Goal: Task Accomplishment & Management: Manage account settings

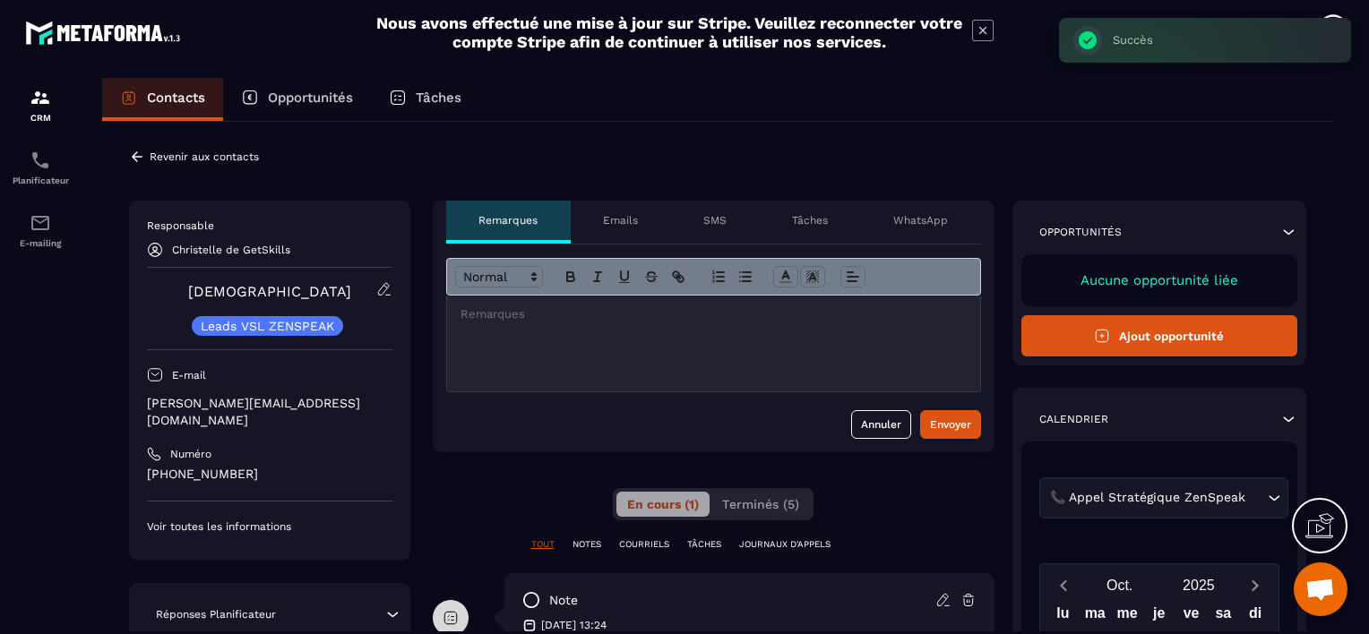
click at [147, 151] on div "Revenir aux contacts" at bounding box center [194, 157] width 130 height 16
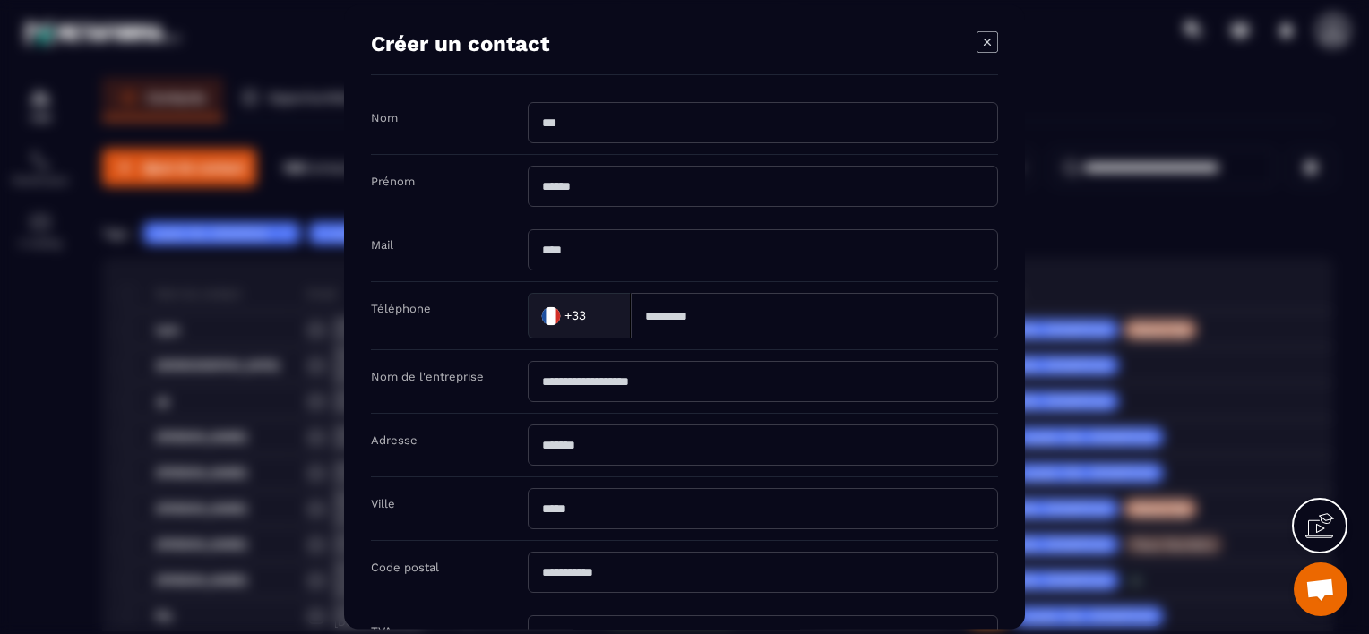
click at [987, 39] on icon "Modal window" at bounding box center [988, 42] width 22 height 22
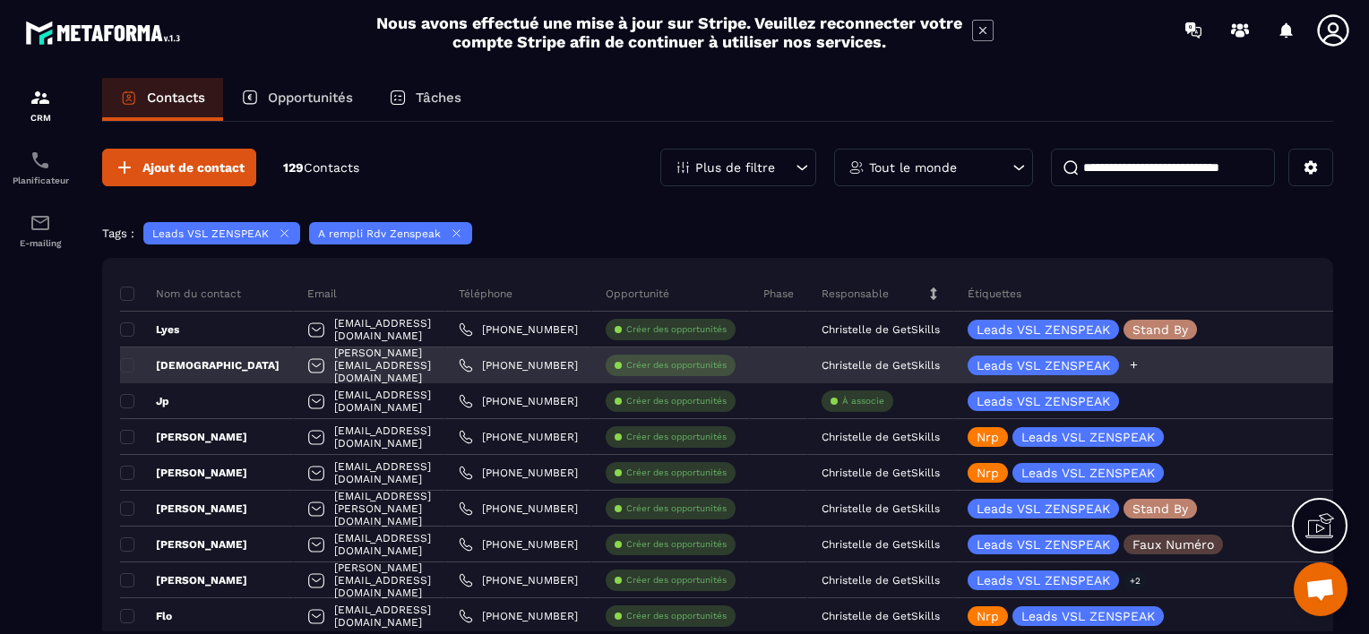
click at [1138, 364] on icon at bounding box center [1134, 365] width 7 height 7
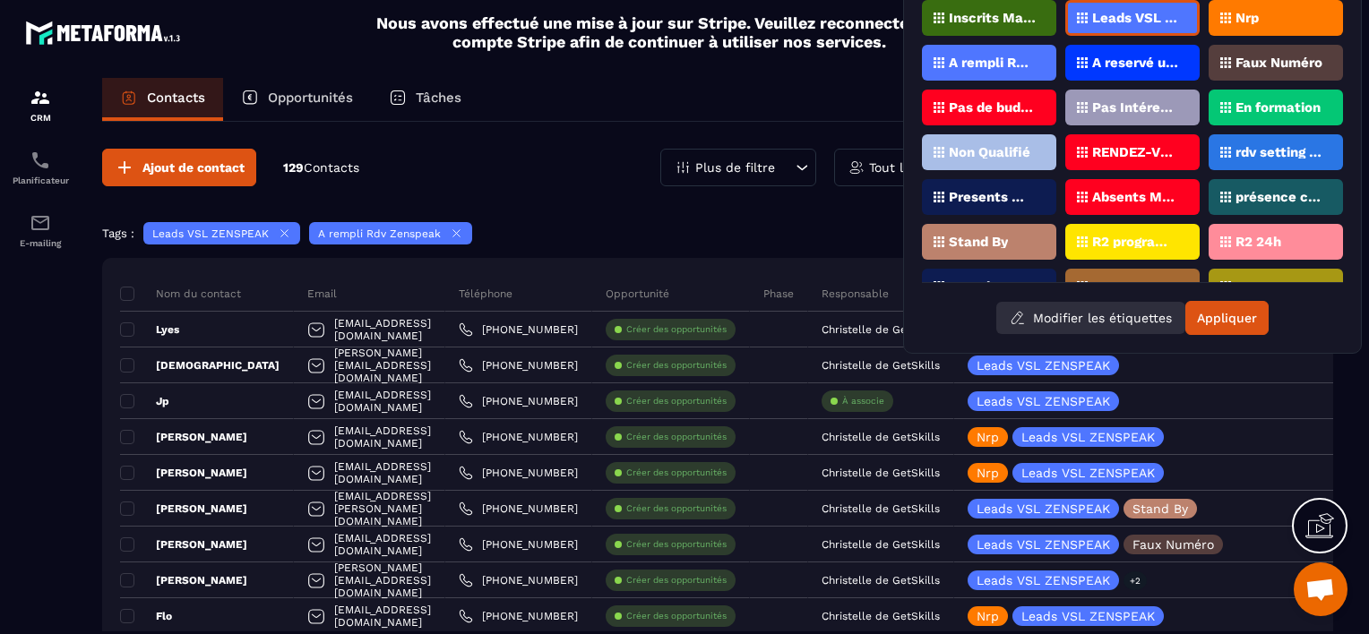
click at [1054, 316] on button "Modifier les étiquettes" at bounding box center [1091, 318] width 189 height 32
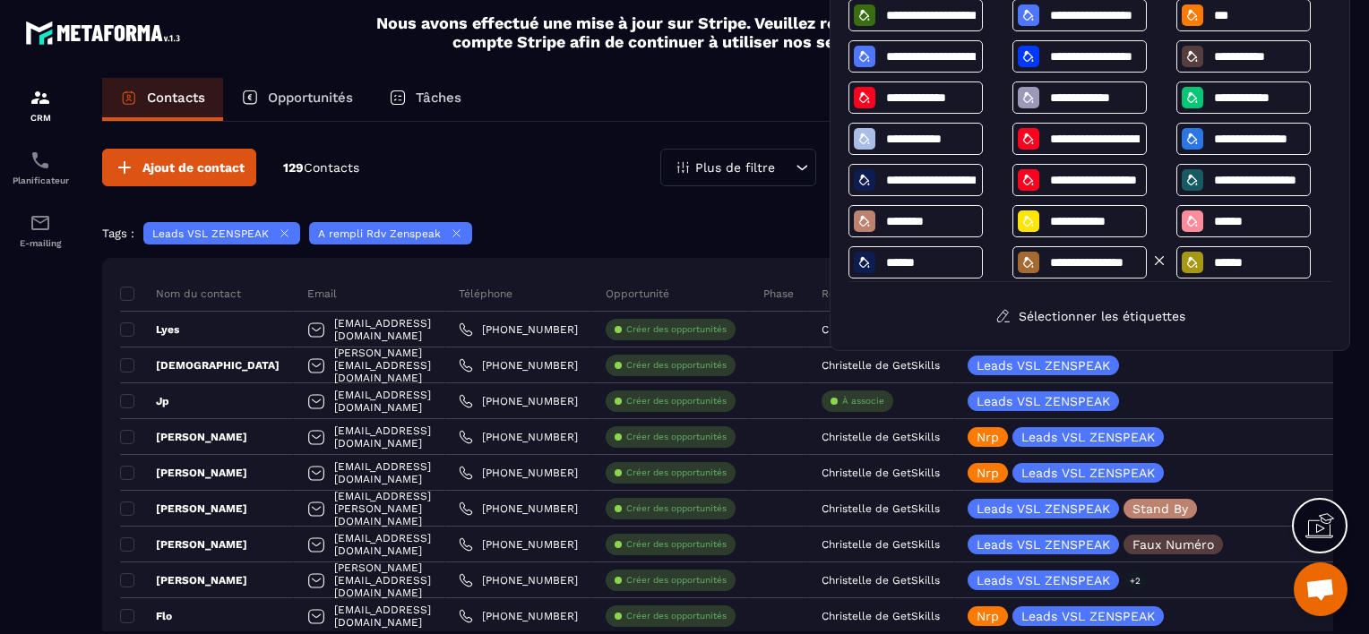
scroll to position [90, 0]
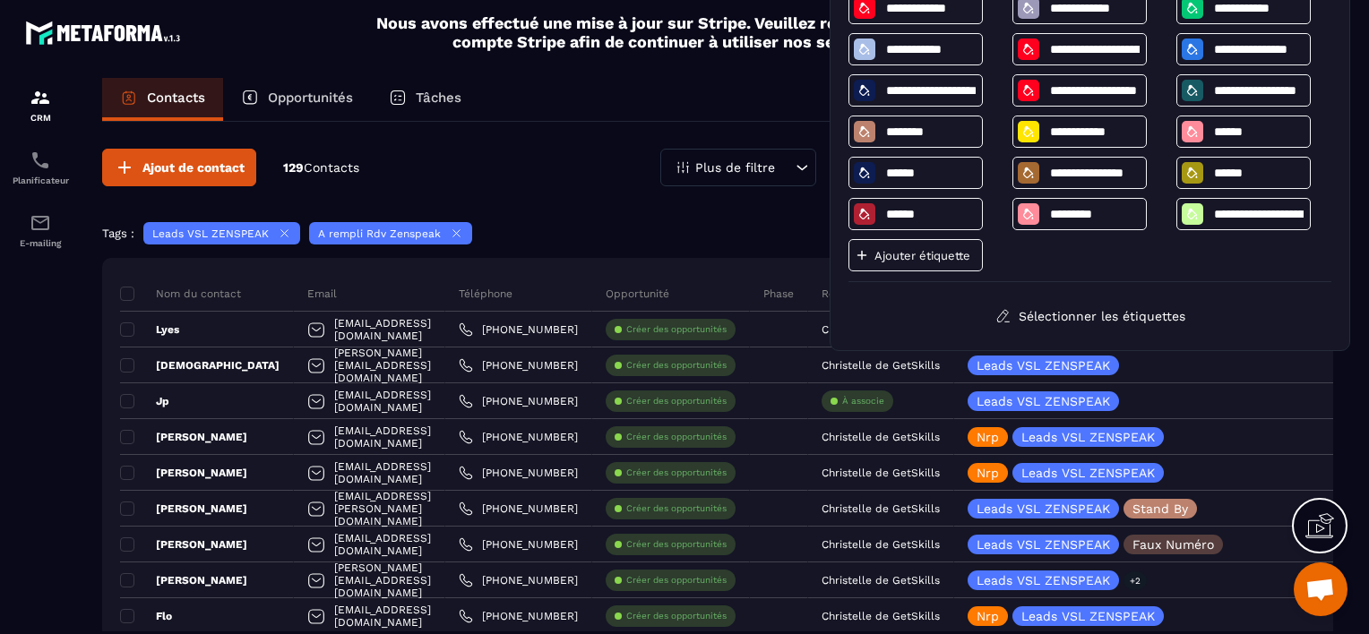
click at [939, 256] on p "Ajouter étiquette" at bounding box center [923, 255] width 96 height 13
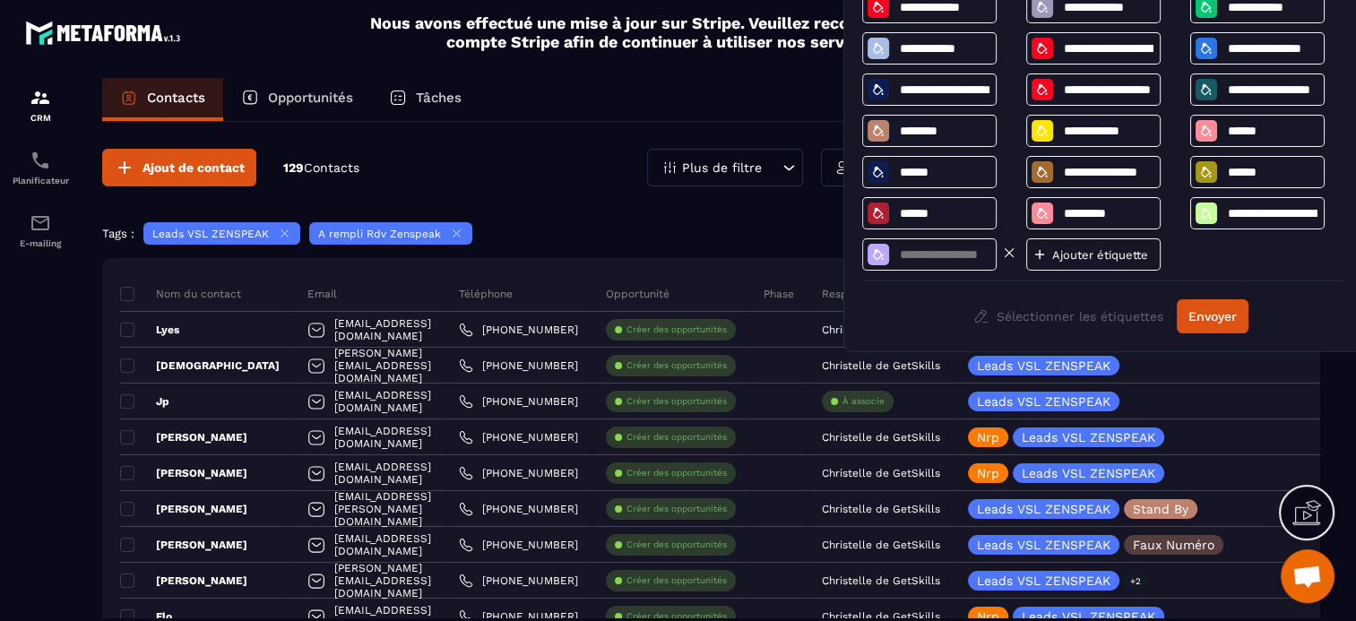
click at [957, 265] on div at bounding box center [929, 254] width 134 height 32
click at [943, 256] on input at bounding box center [944, 254] width 93 height 15
type input "**********"
click at [1212, 312] on button "Envoyer" at bounding box center [1213, 316] width 72 height 34
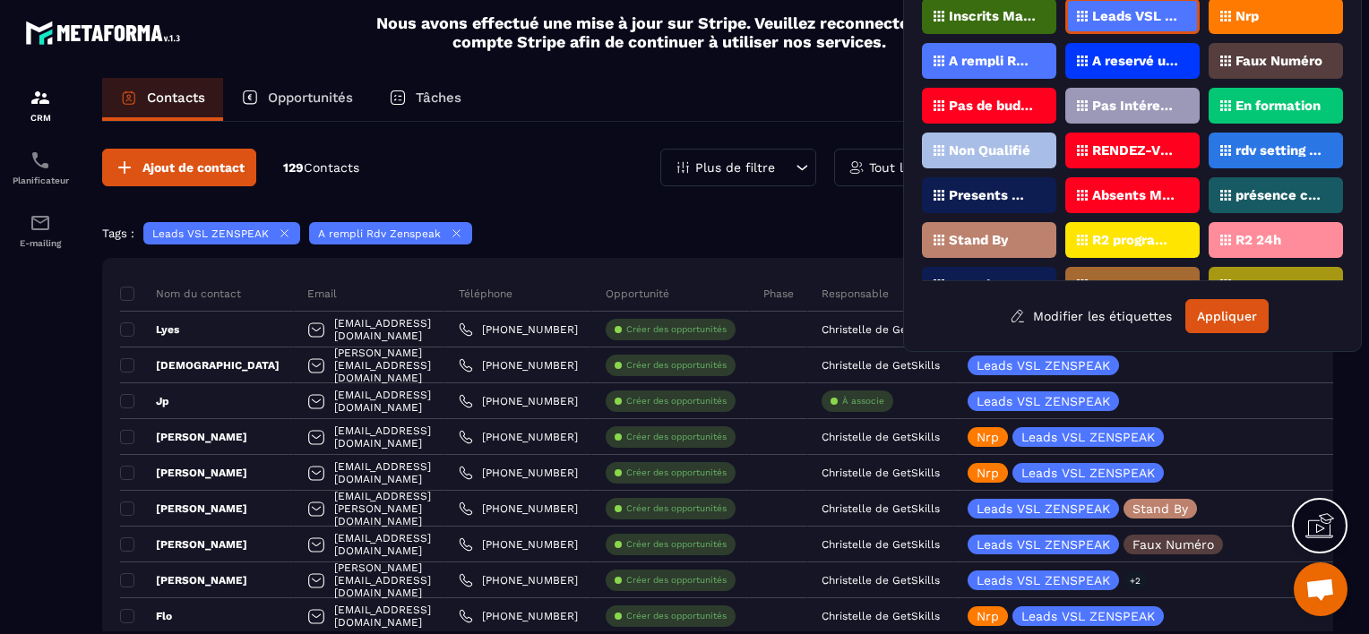
click at [789, 233] on div "Tags : Leads VSL ZENSPEAK A rempli Rdv Zenspeak" at bounding box center [717, 235] width 1231 height 27
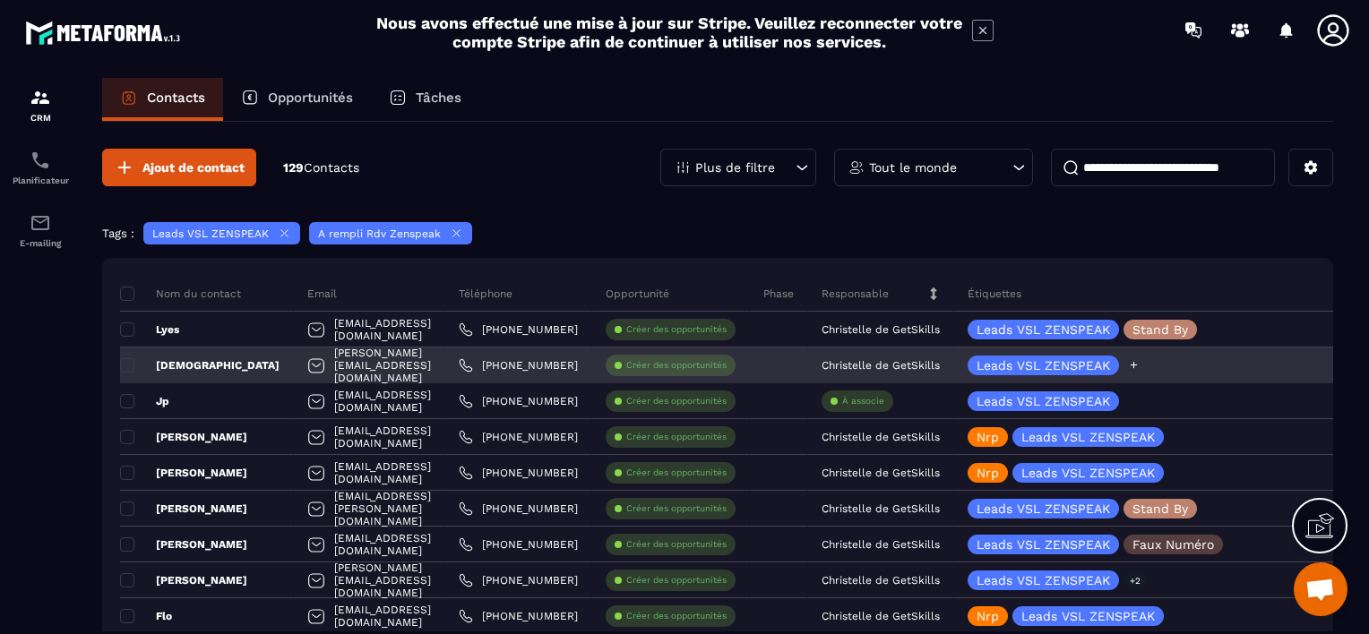
click at [1140, 363] on icon at bounding box center [1134, 365] width 12 height 12
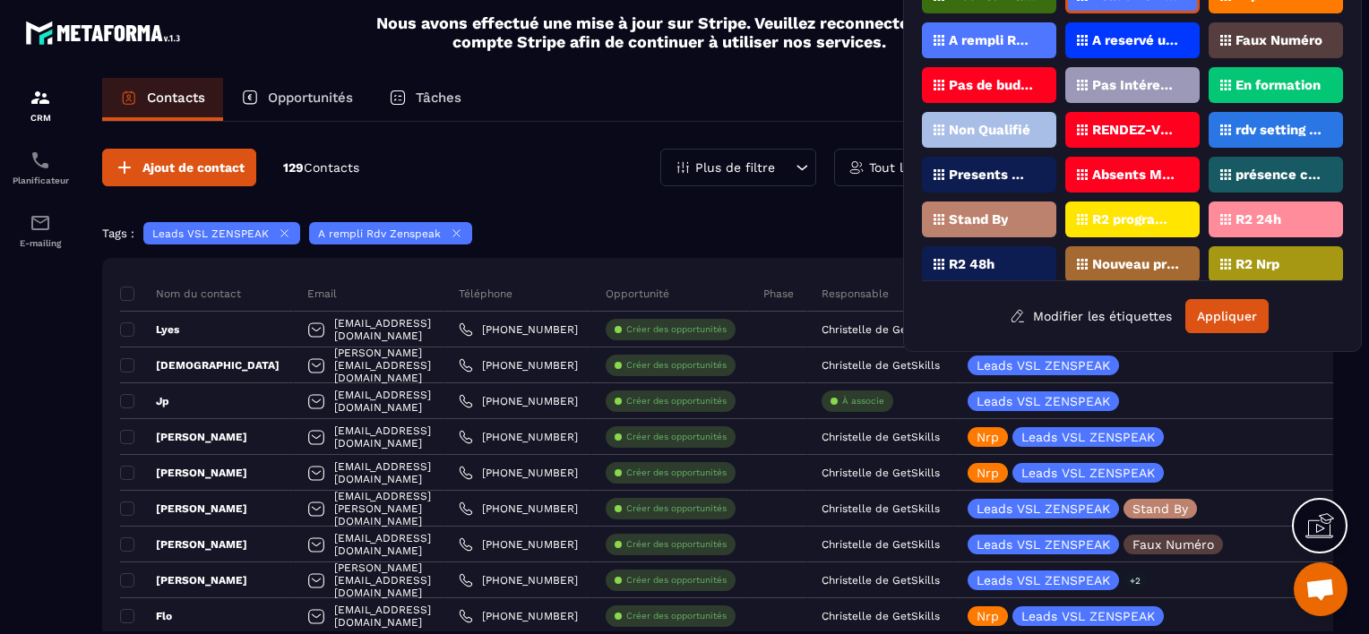
scroll to position [115, 0]
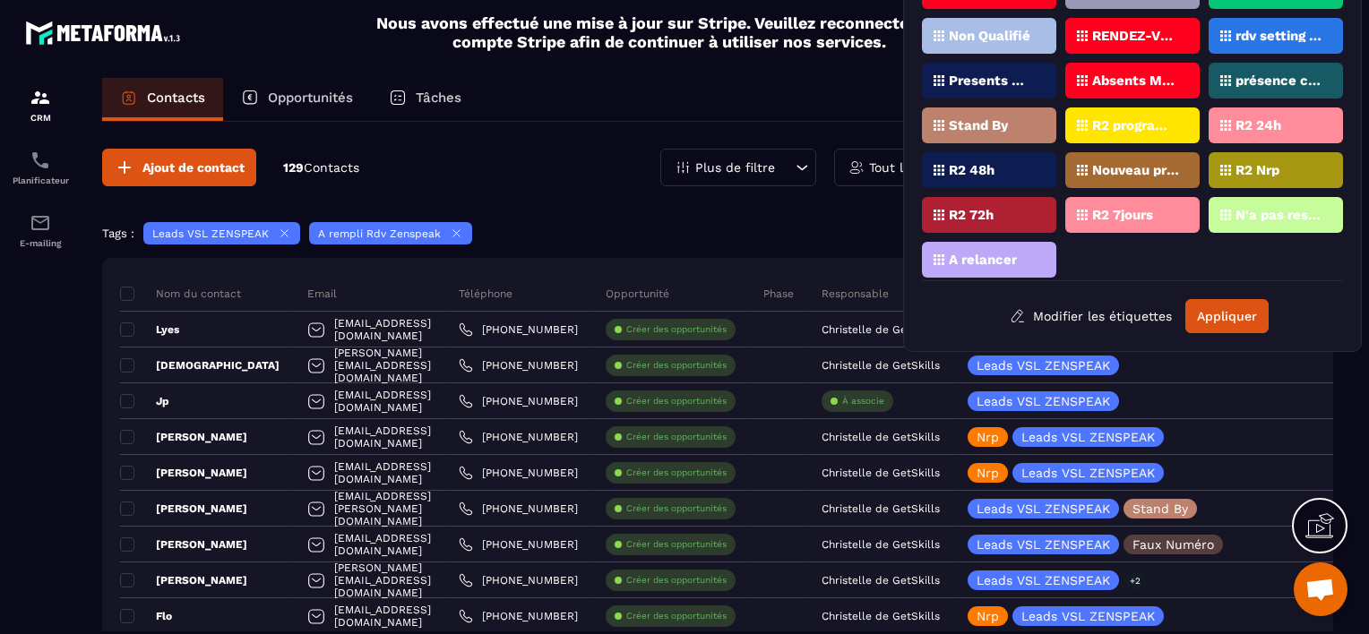
click at [988, 254] on p "A relancer" at bounding box center [983, 260] width 68 height 13
click at [1215, 309] on button "Appliquer" at bounding box center [1227, 316] width 83 height 34
